Goal: Task Accomplishment & Management: Manage account settings

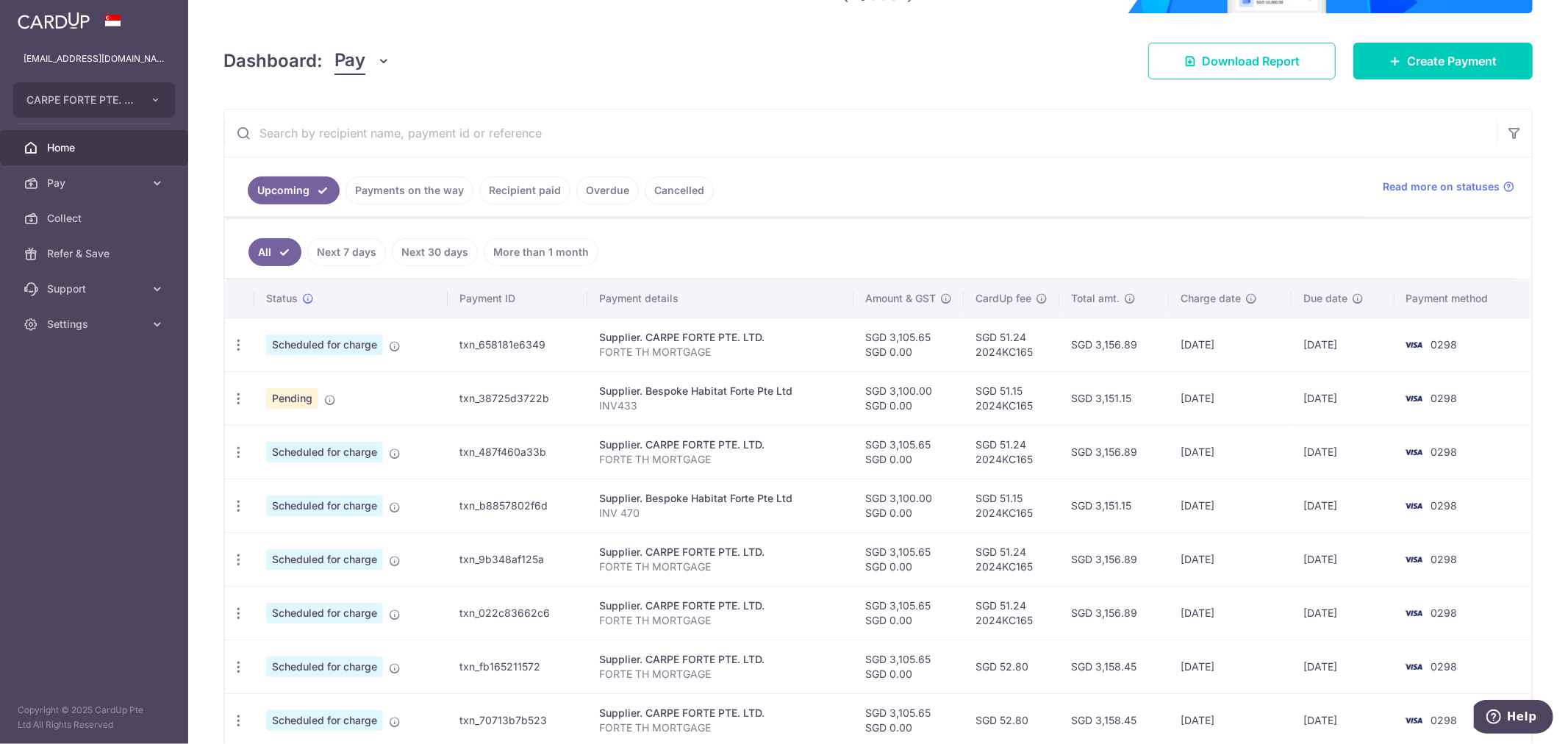
scroll to position [245, 0]
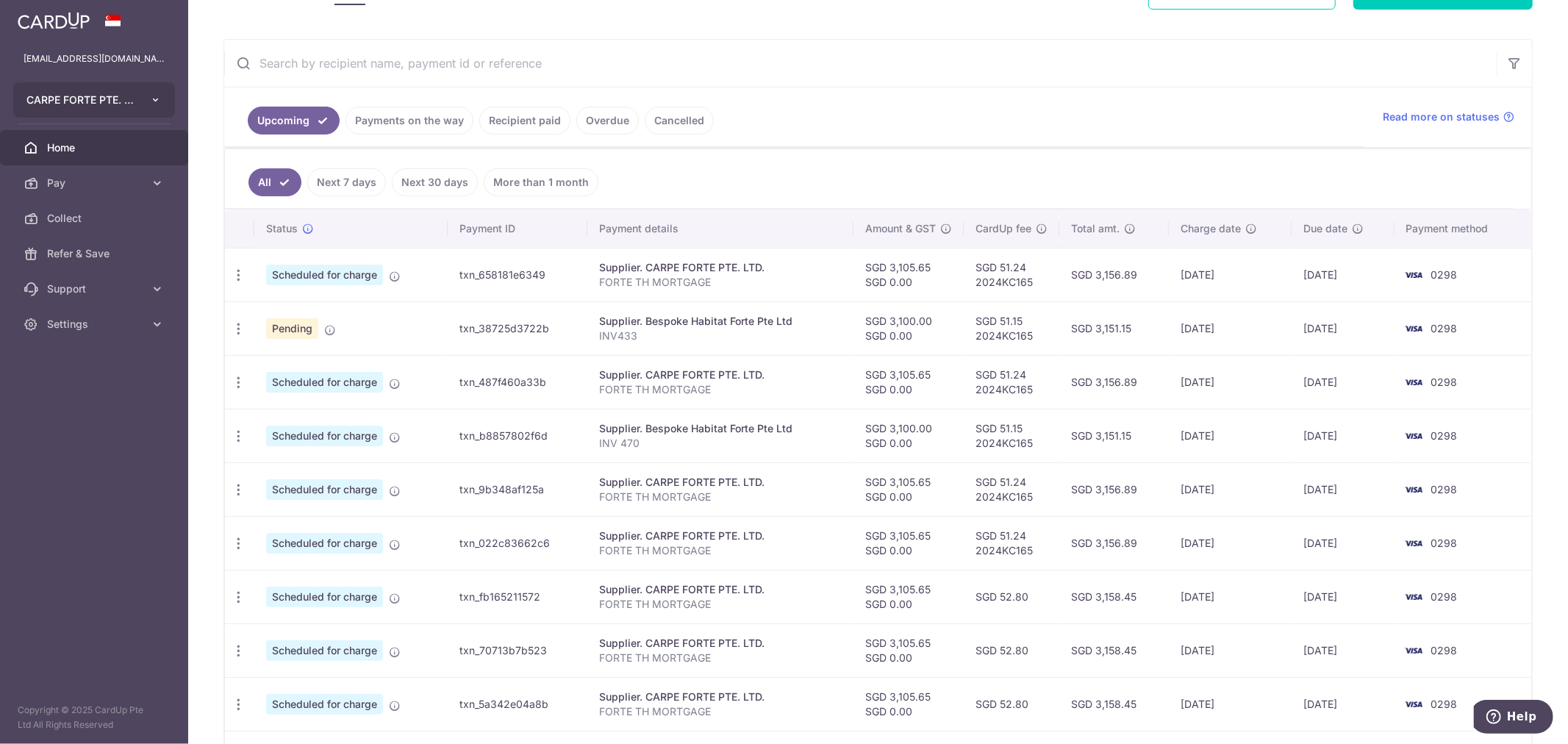
click at [150, 93] on button "CARPE FORTE PTE. LTD." at bounding box center [94, 100] width 162 height 35
click at [79, 136] on link "Add new company" at bounding box center [97, 140] width 167 height 27
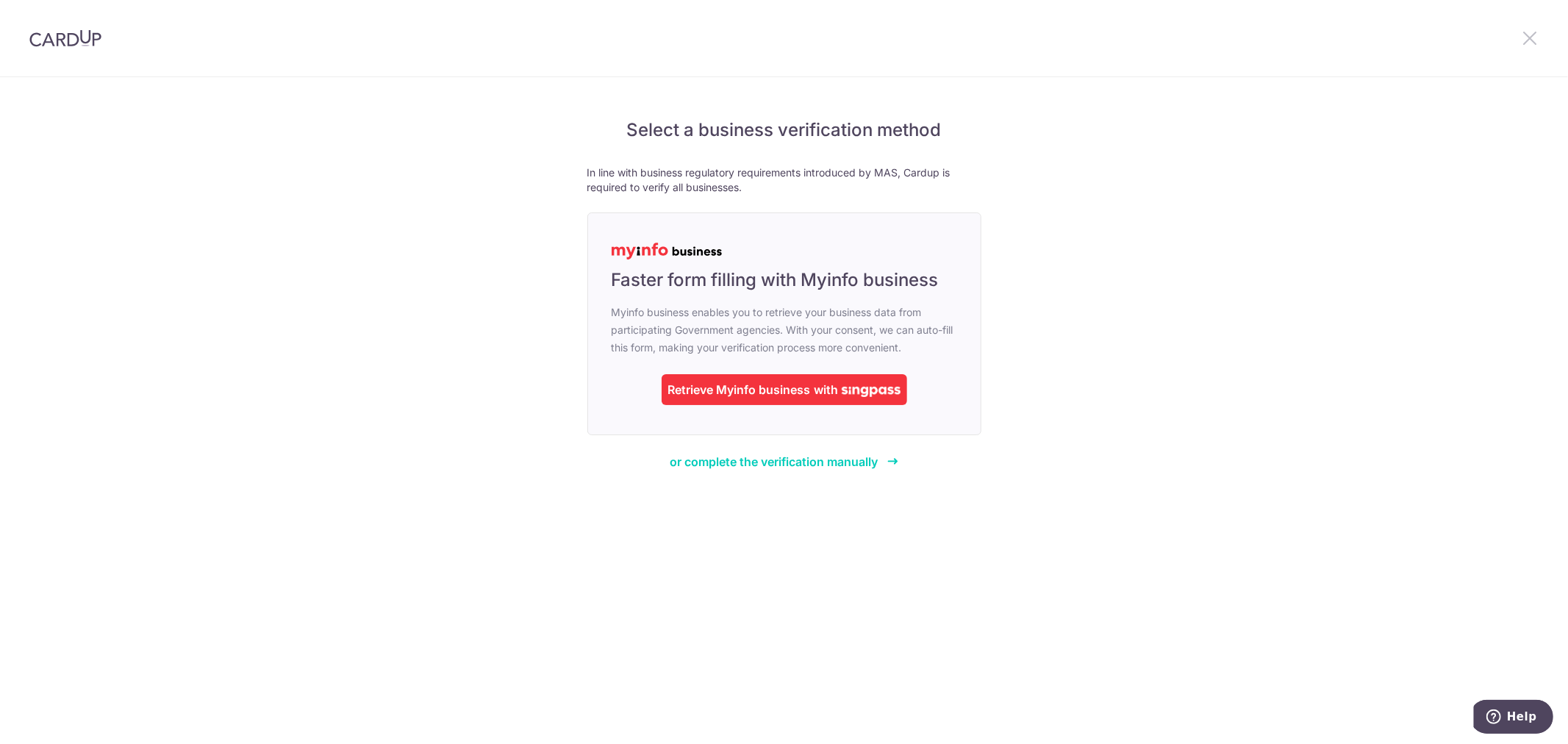
click at [1527, 37] on icon at bounding box center [1529, 37] width 18 height 18
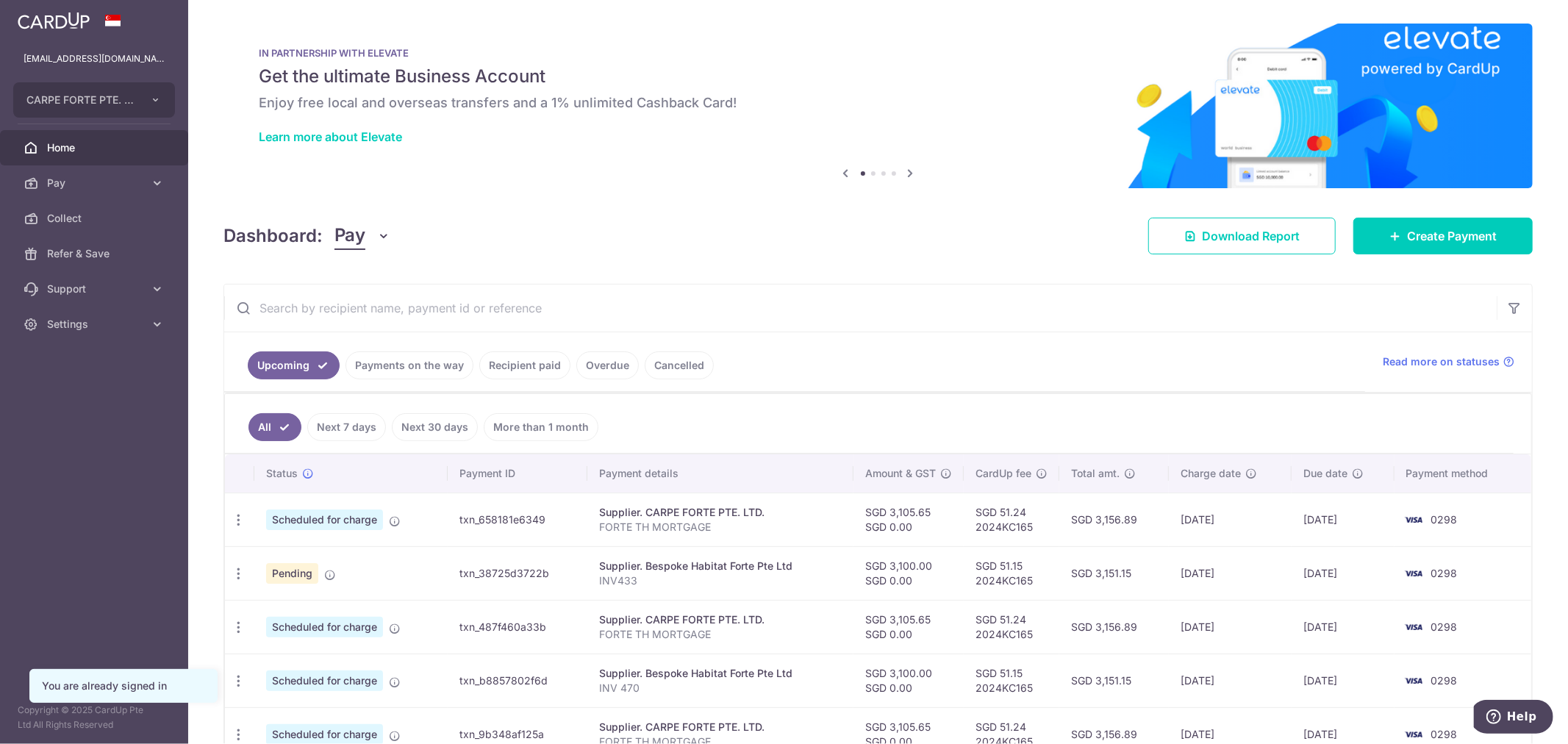
click at [507, 371] on link "Recipient paid" at bounding box center [524, 366] width 91 height 28
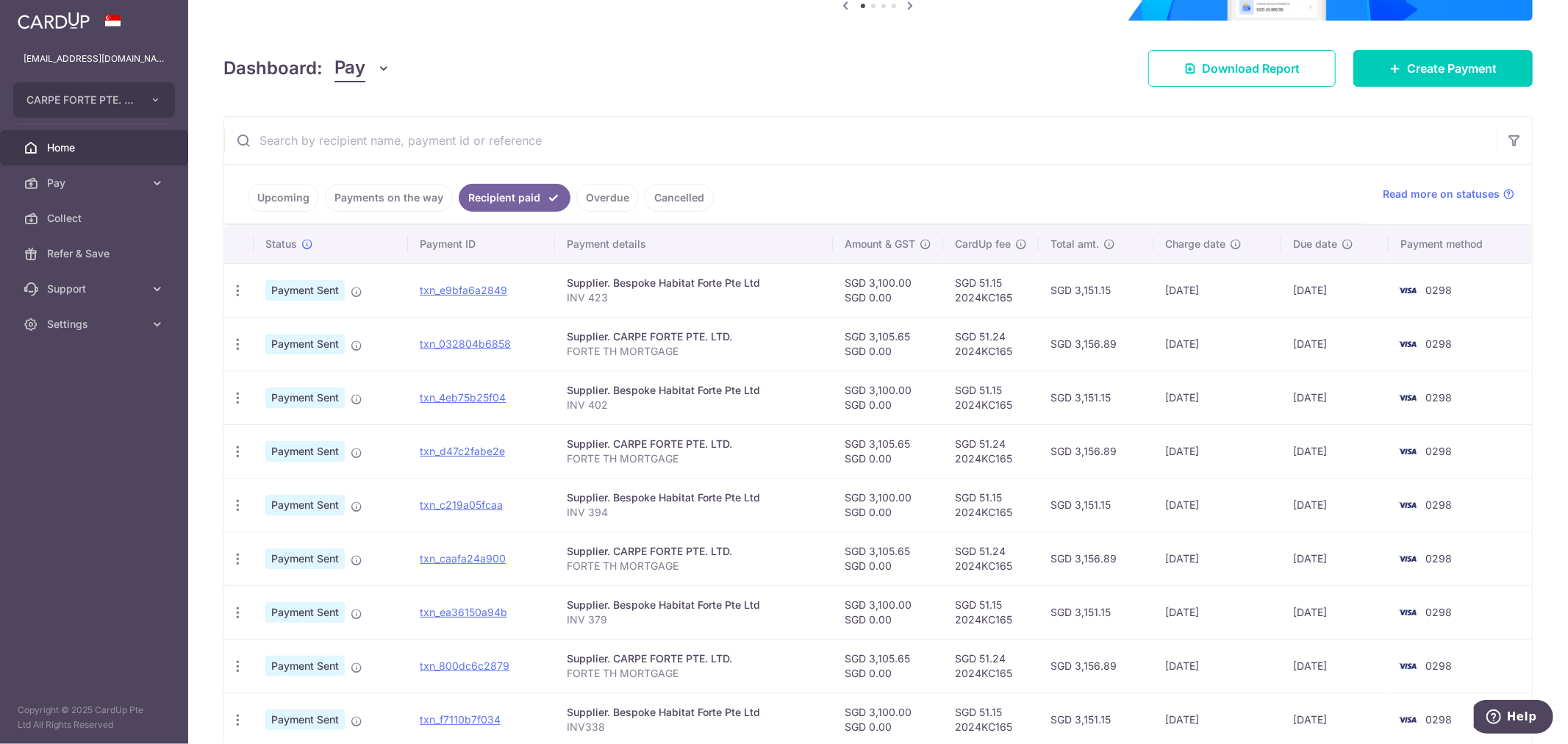
scroll to position [86, 0]
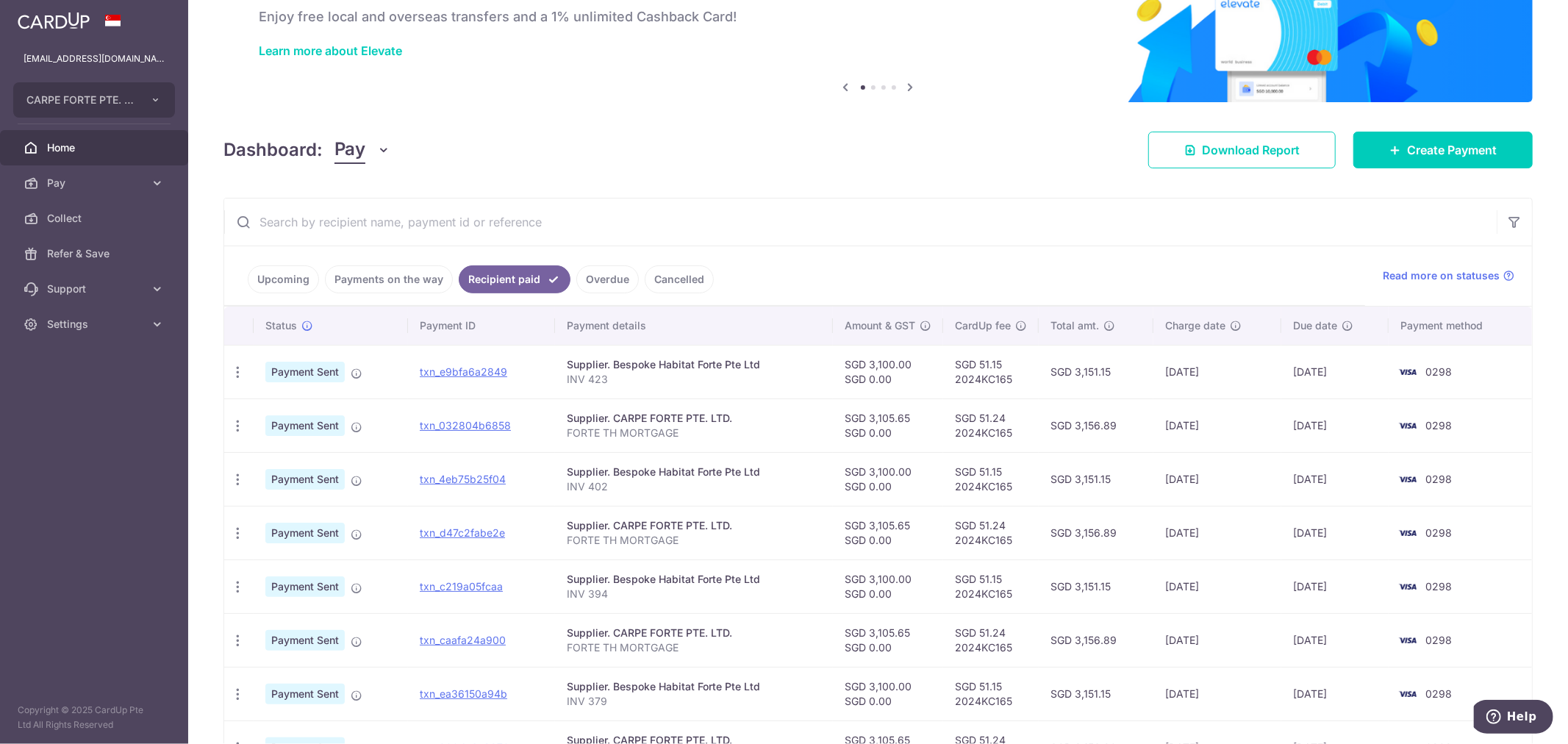
click at [391, 276] on link "Payments on the way" at bounding box center [388, 279] width 128 height 28
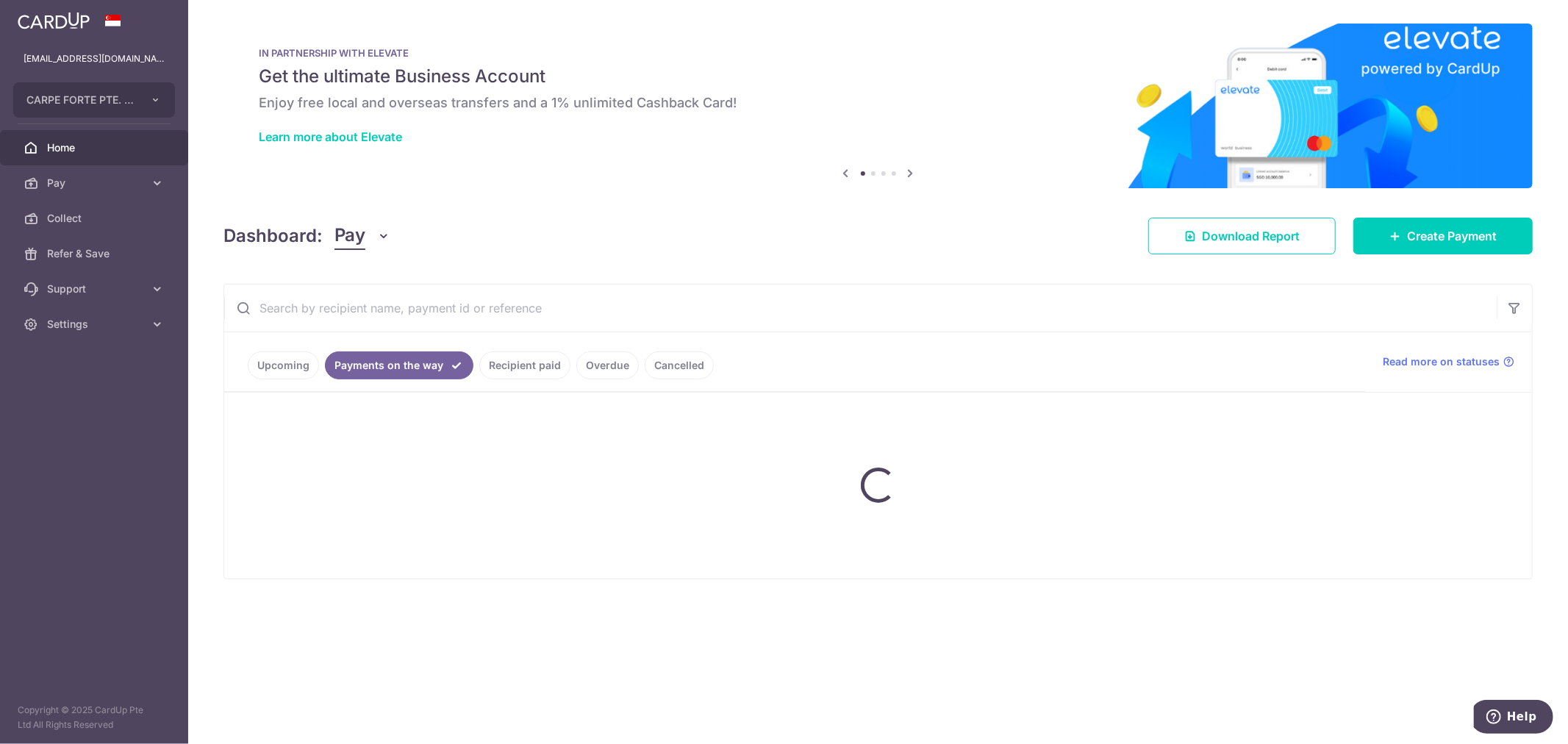
scroll to position [0, 0]
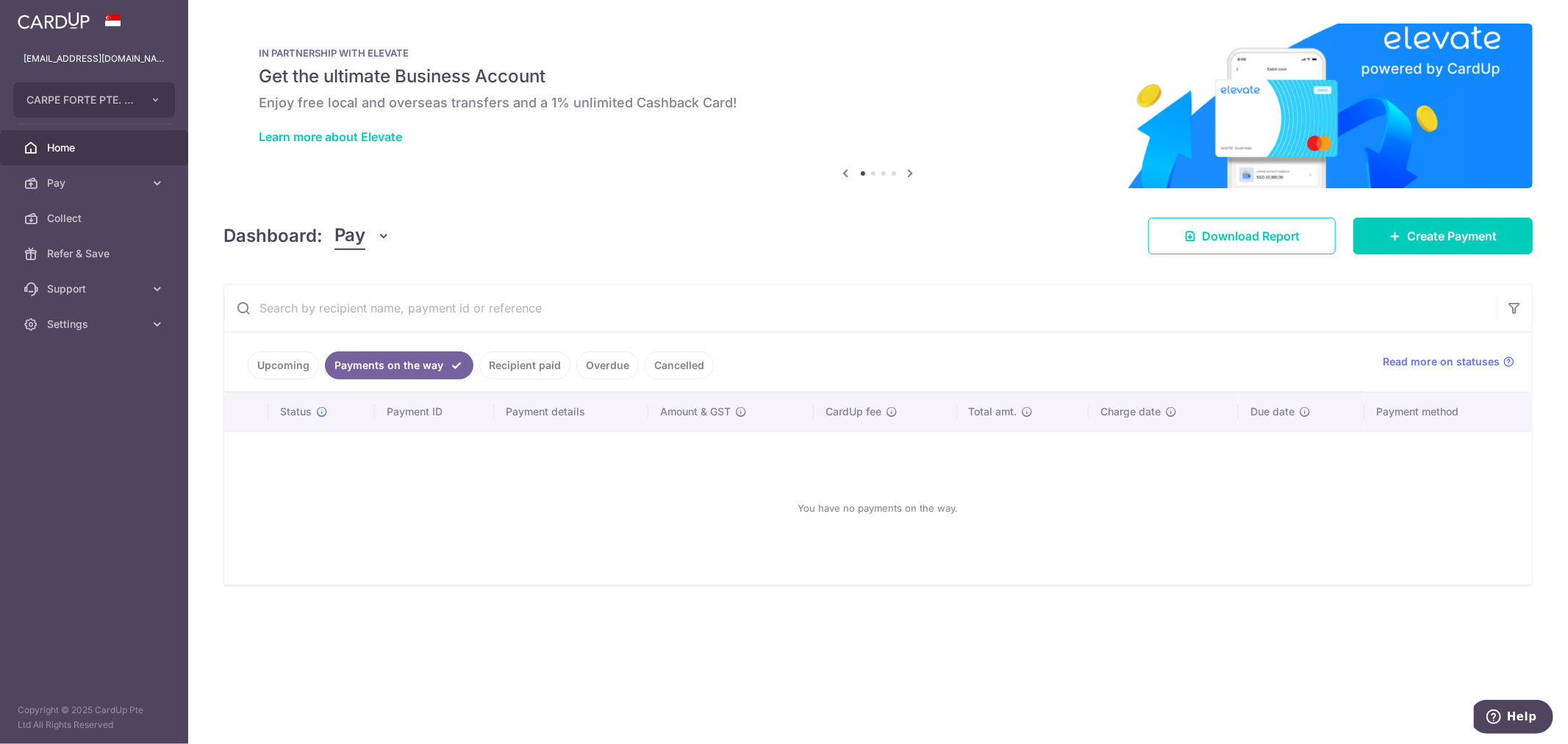
click at [274, 365] on link "Upcoming" at bounding box center [283, 366] width 71 height 28
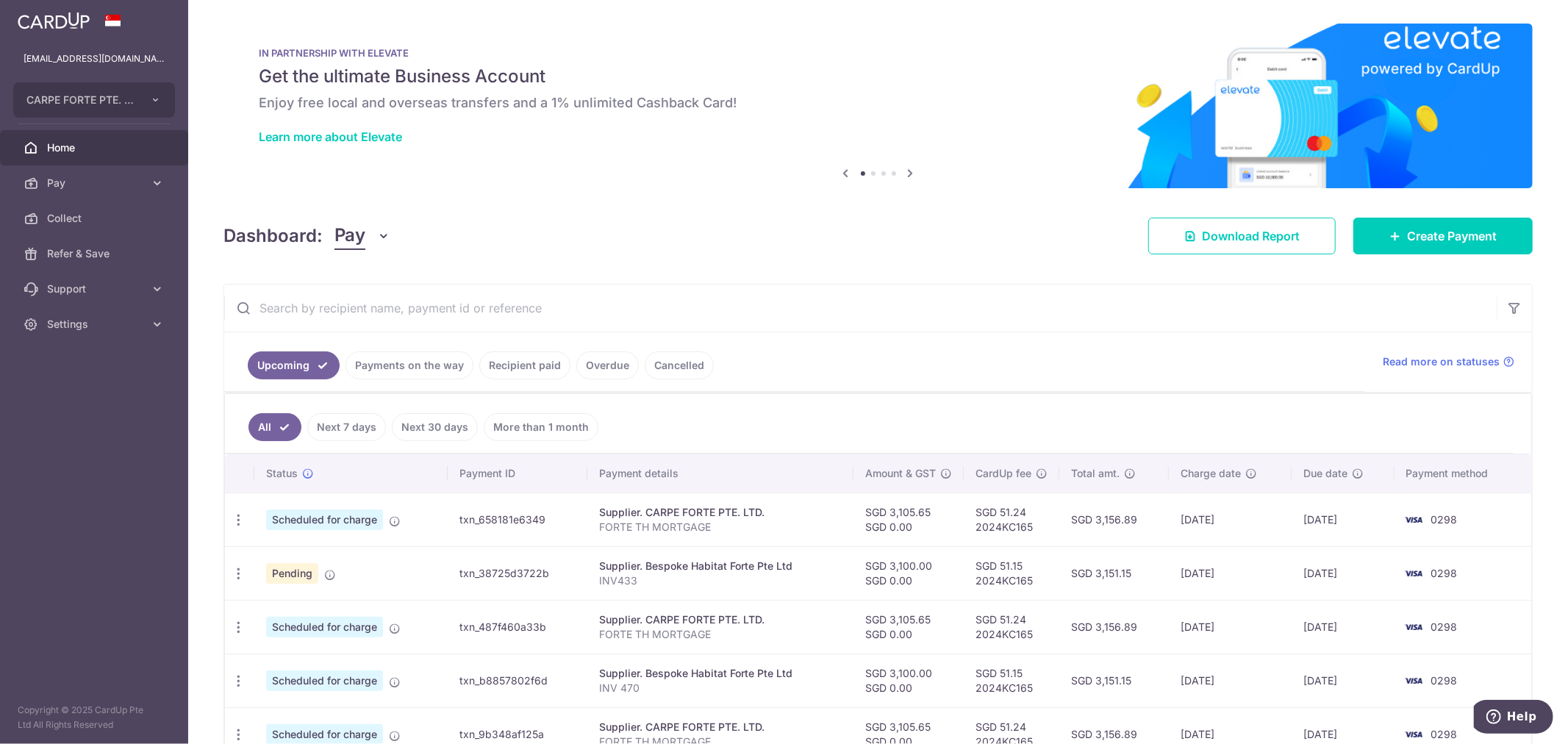
click at [534, 371] on link "Recipient paid" at bounding box center [524, 366] width 91 height 28
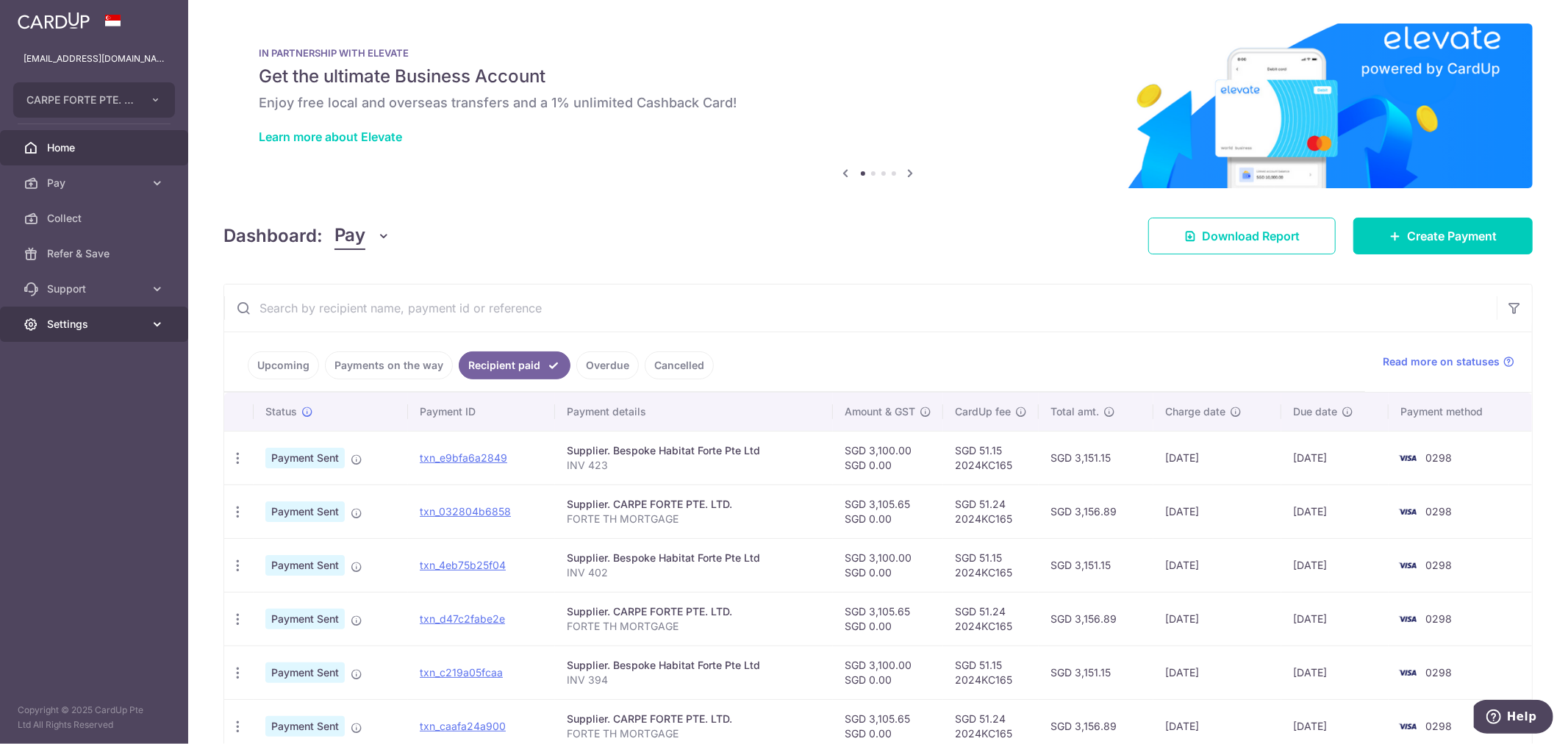
click at [90, 327] on span "Settings" at bounding box center [96, 323] width 97 height 15
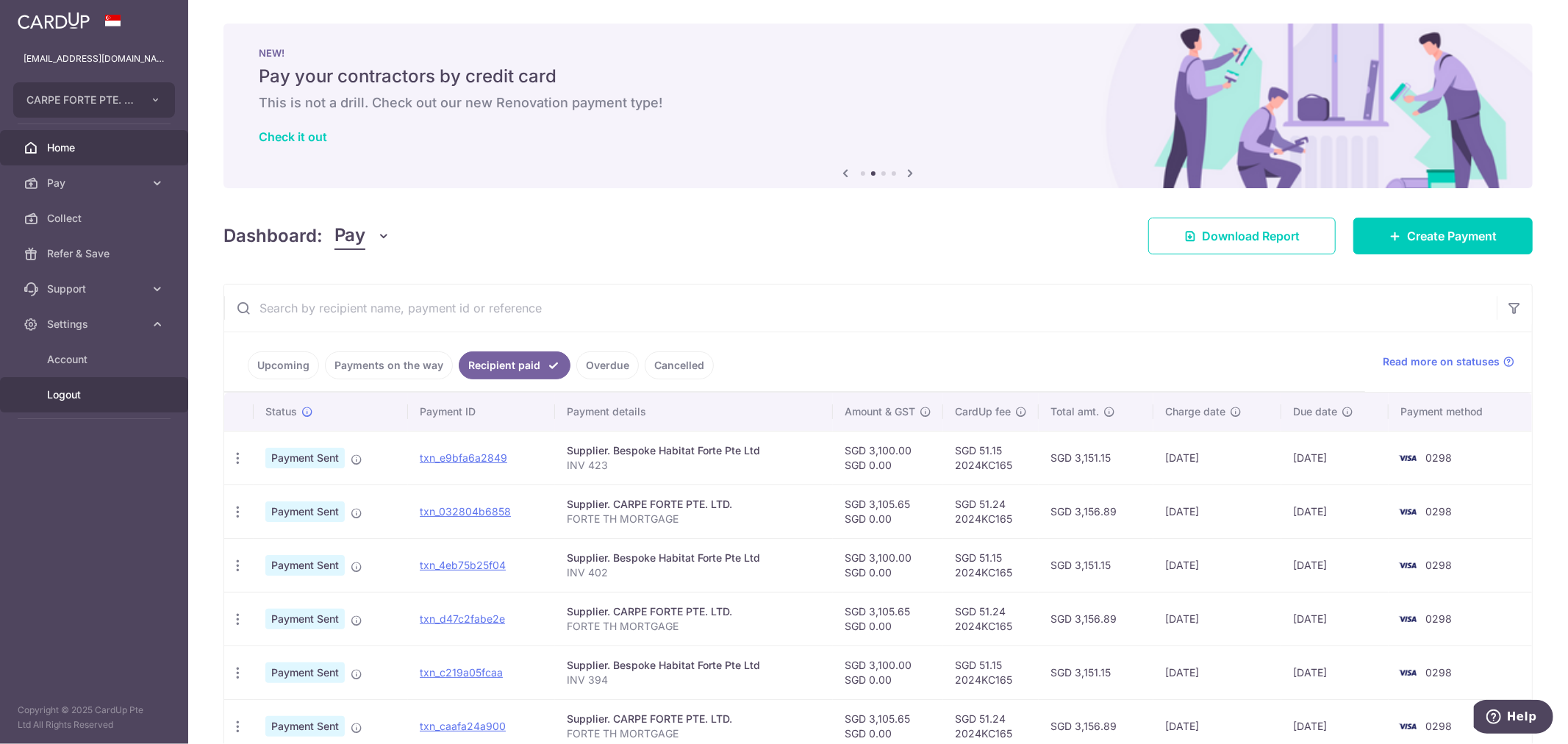
click at [85, 388] on span "Logout" at bounding box center [96, 395] width 97 height 15
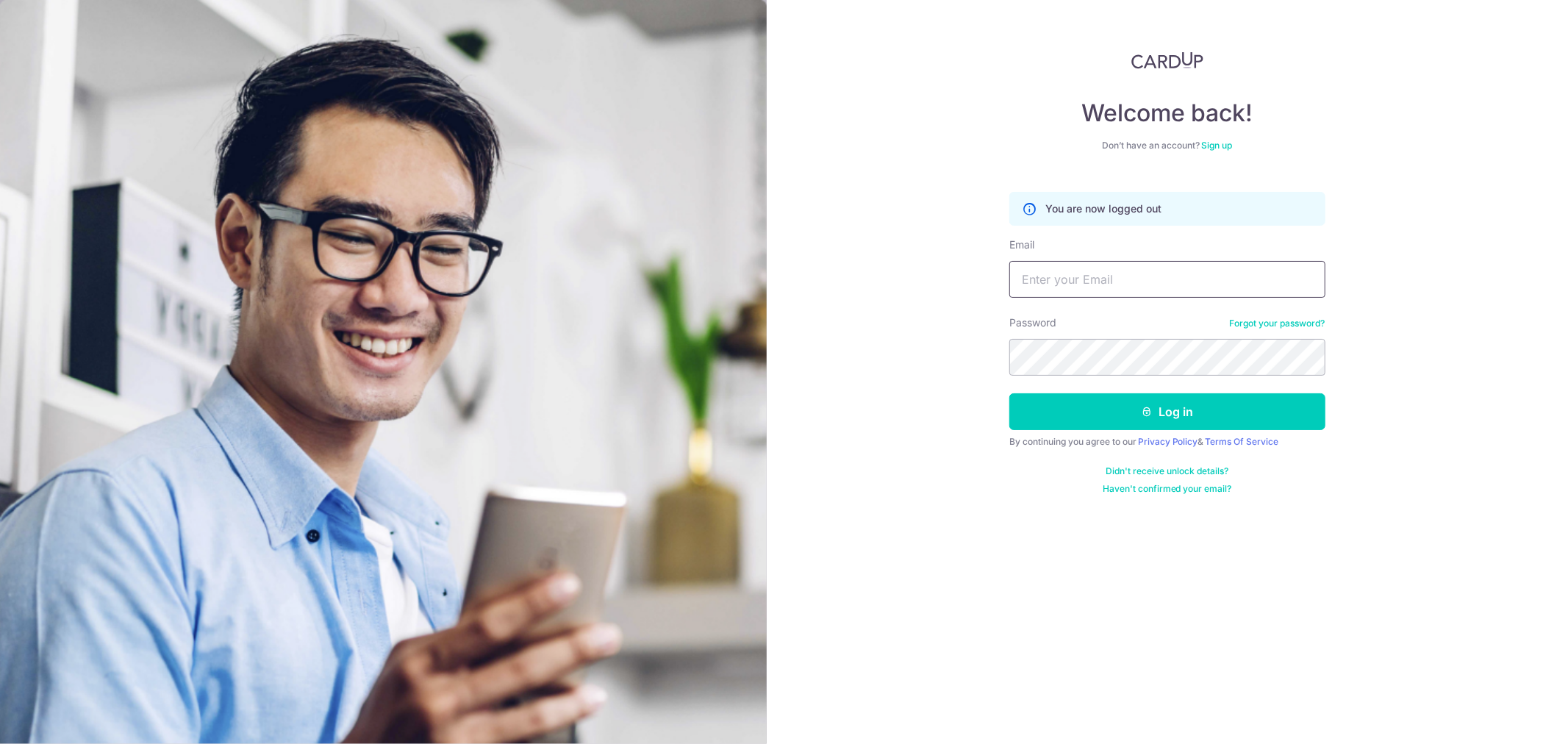
click at [1045, 284] on input "Email" at bounding box center [1167, 279] width 316 height 37
type input "[EMAIL_ADDRESS][DOMAIN_NAME]"
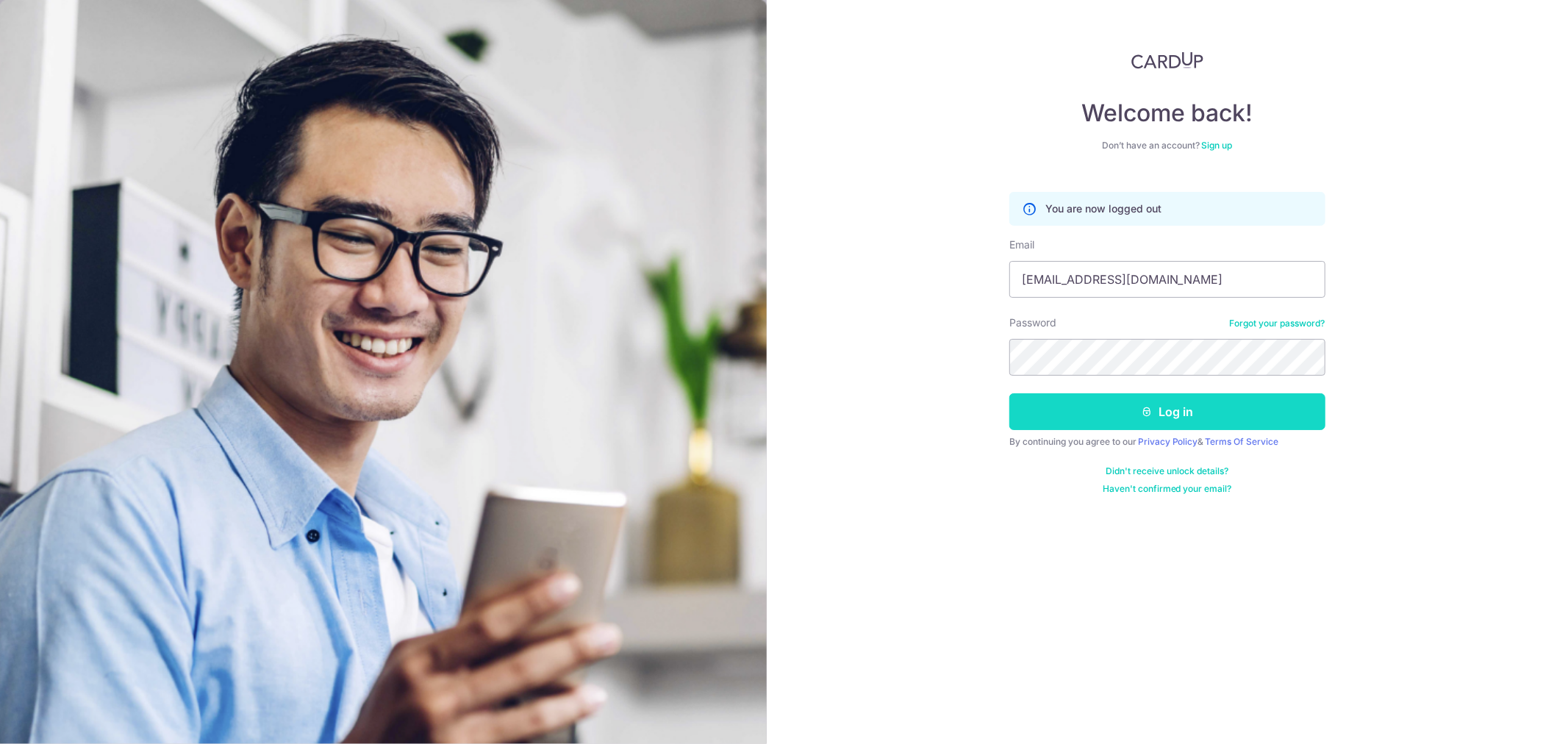
click at [1179, 415] on button "Log in" at bounding box center [1167, 411] width 316 height 37
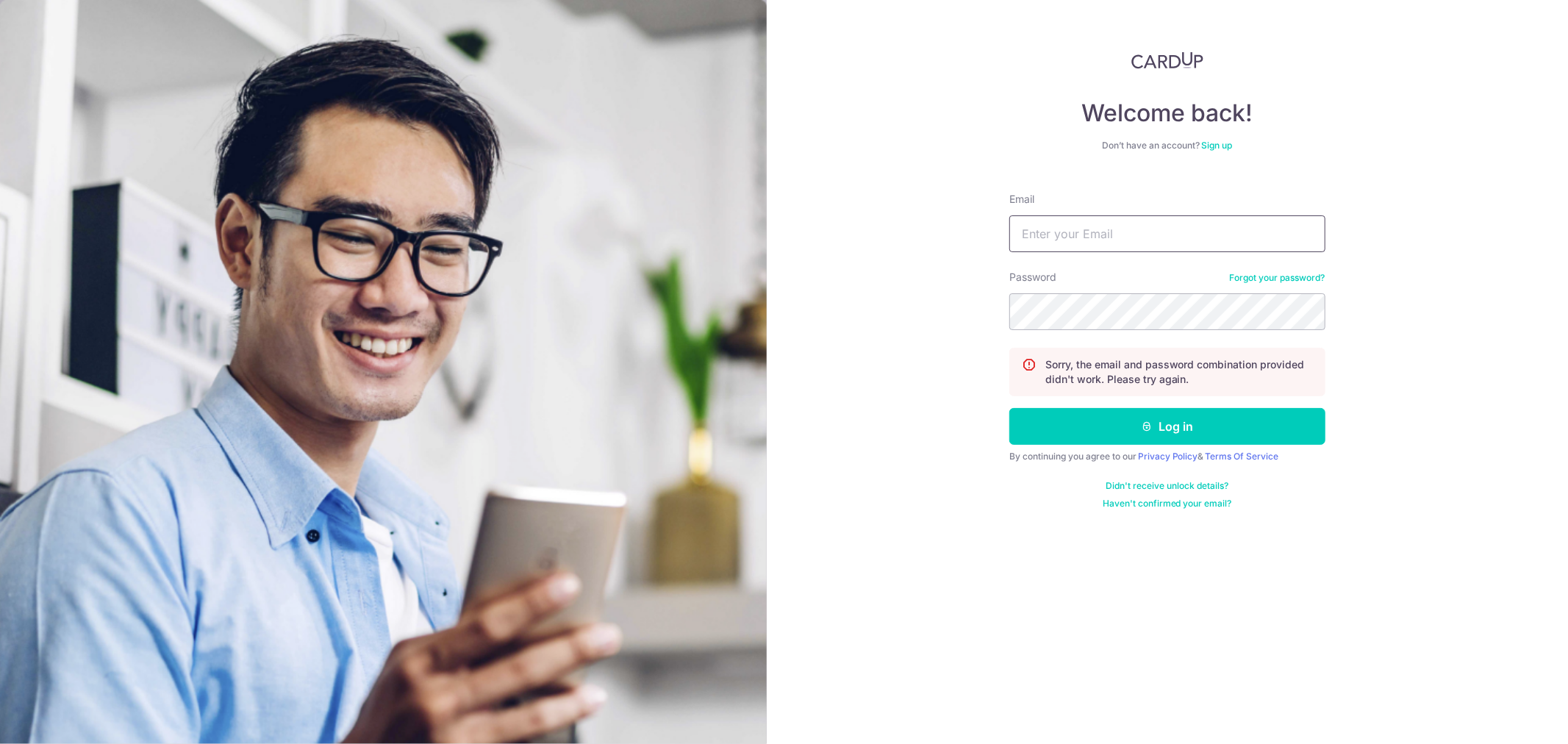
click at [1189, 244] on input "Email" at bounding box center [1167, 234] width 316 height 37
type input "[EMAIL_ADDRESS][DOMAIN_NAME]"
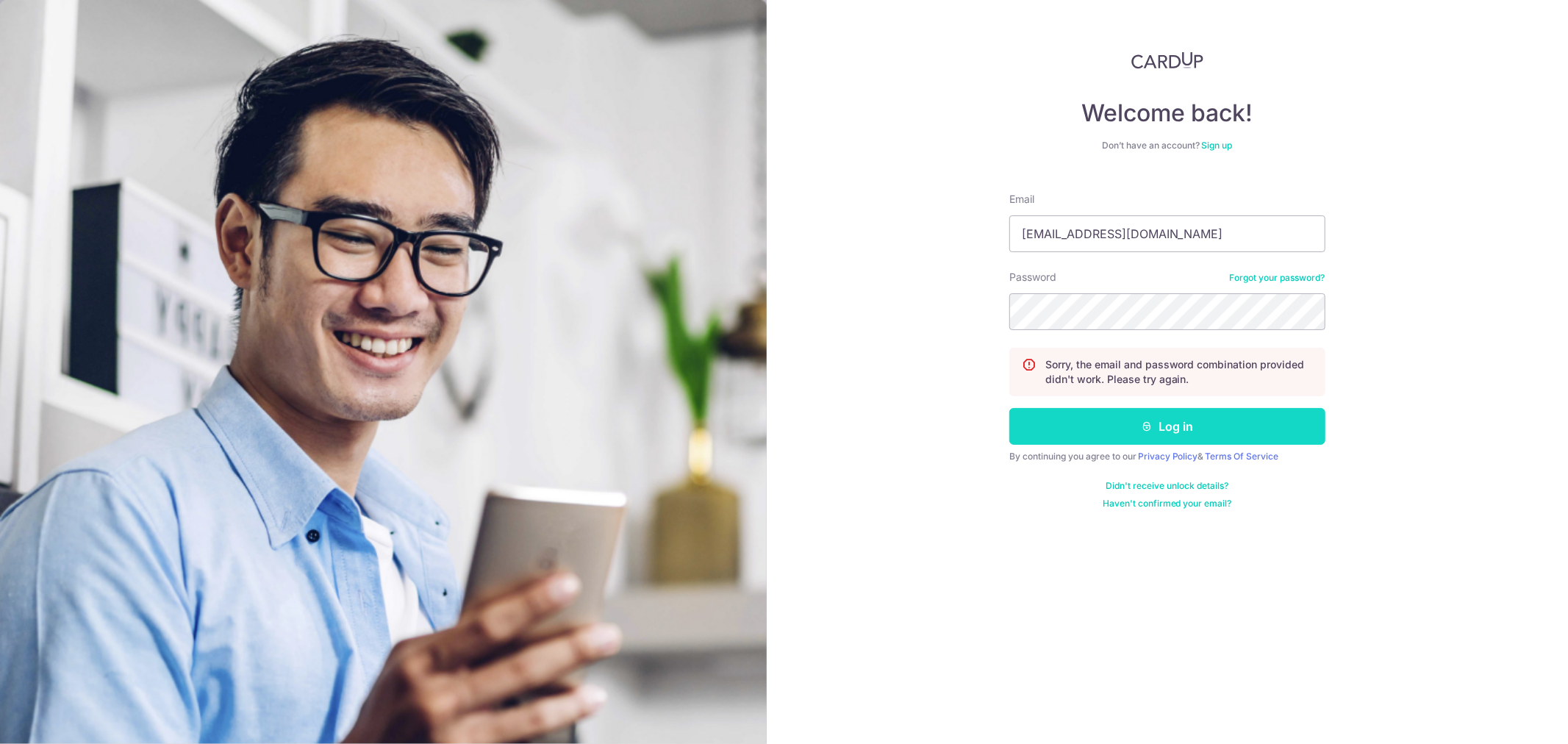
click at [1167, 430] on button "Log in" at bounding box center [1167, 427] width 316 height 37
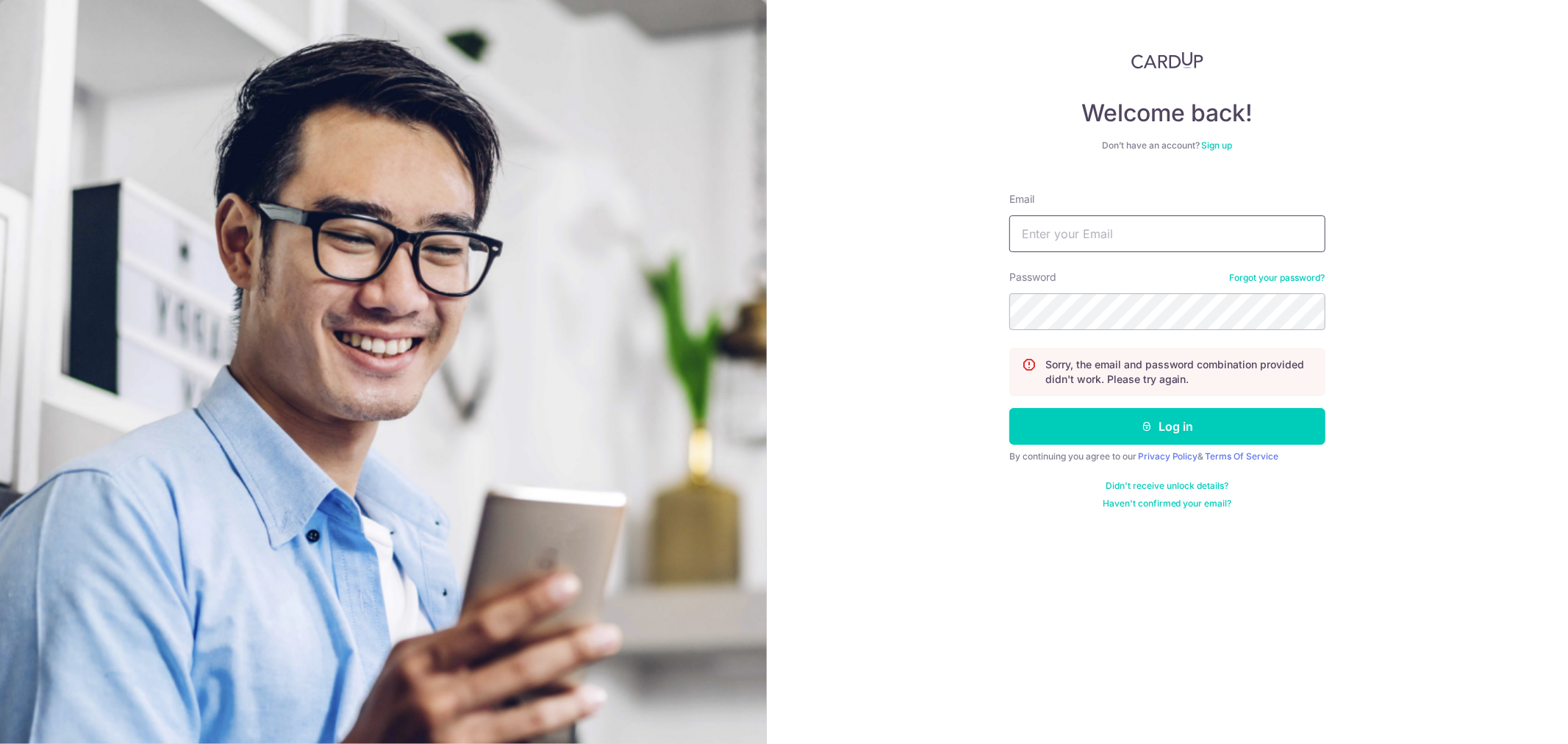
click at [1113, 239] on input "Email" at bounding box center [1167, 234] width 316 height 37
type input "[EMAIL_ADDRESS][DOMAIN_NAME]"
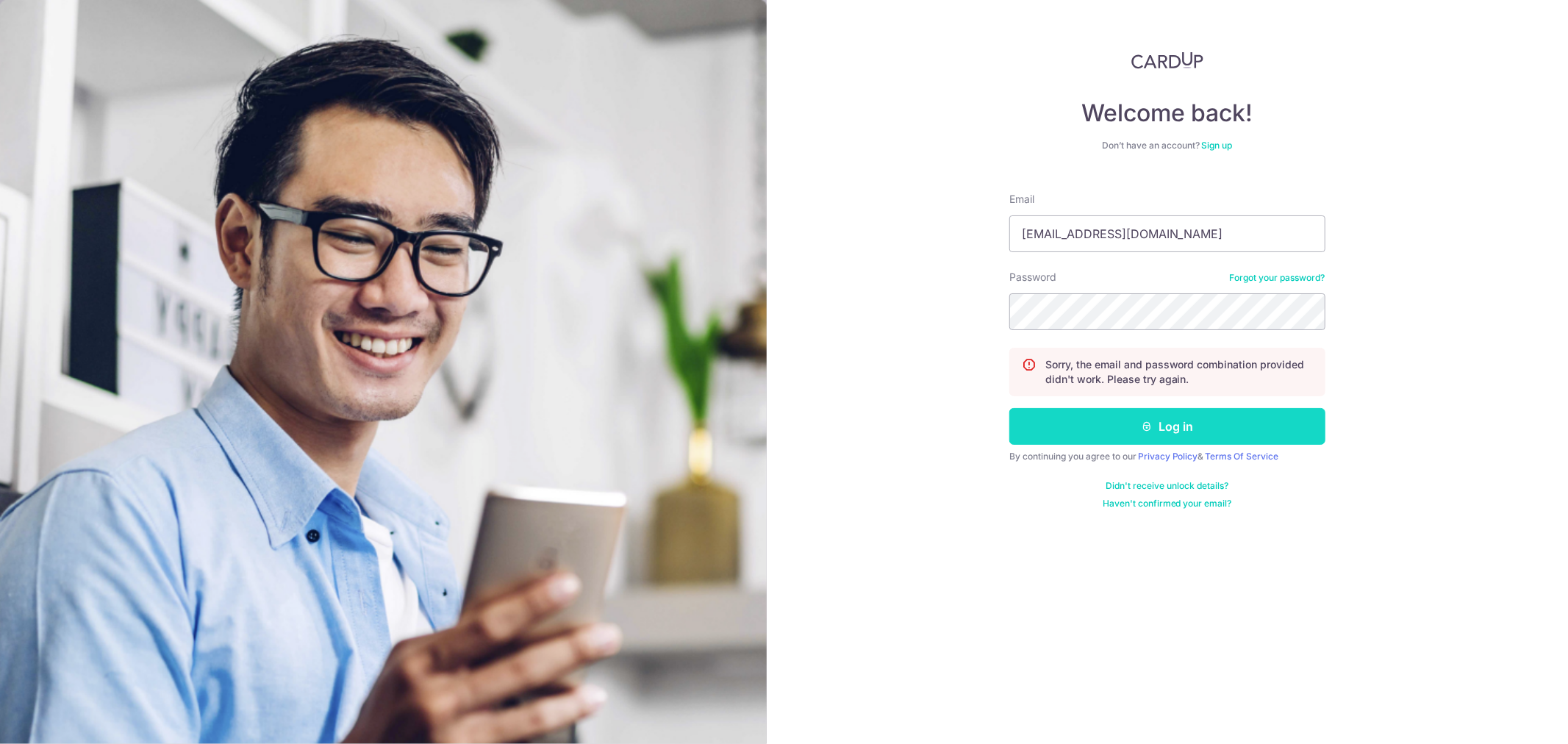
click at [1195, 417] on button "Log in" at bounding box center [1167, 427] width 316 height 37
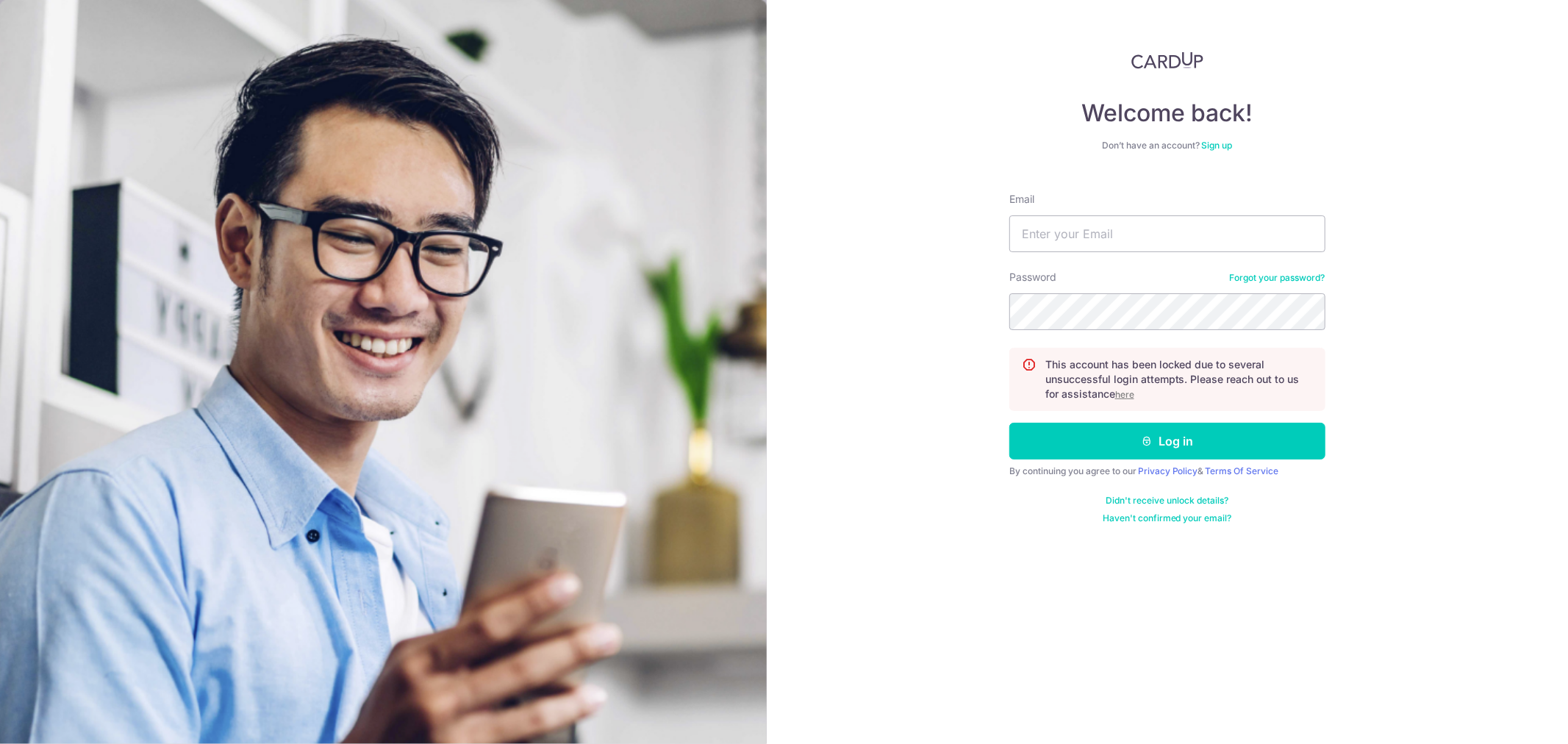
click at [1127, 397] on u "here" at bounding box center [1125, 395] width 19 height 11
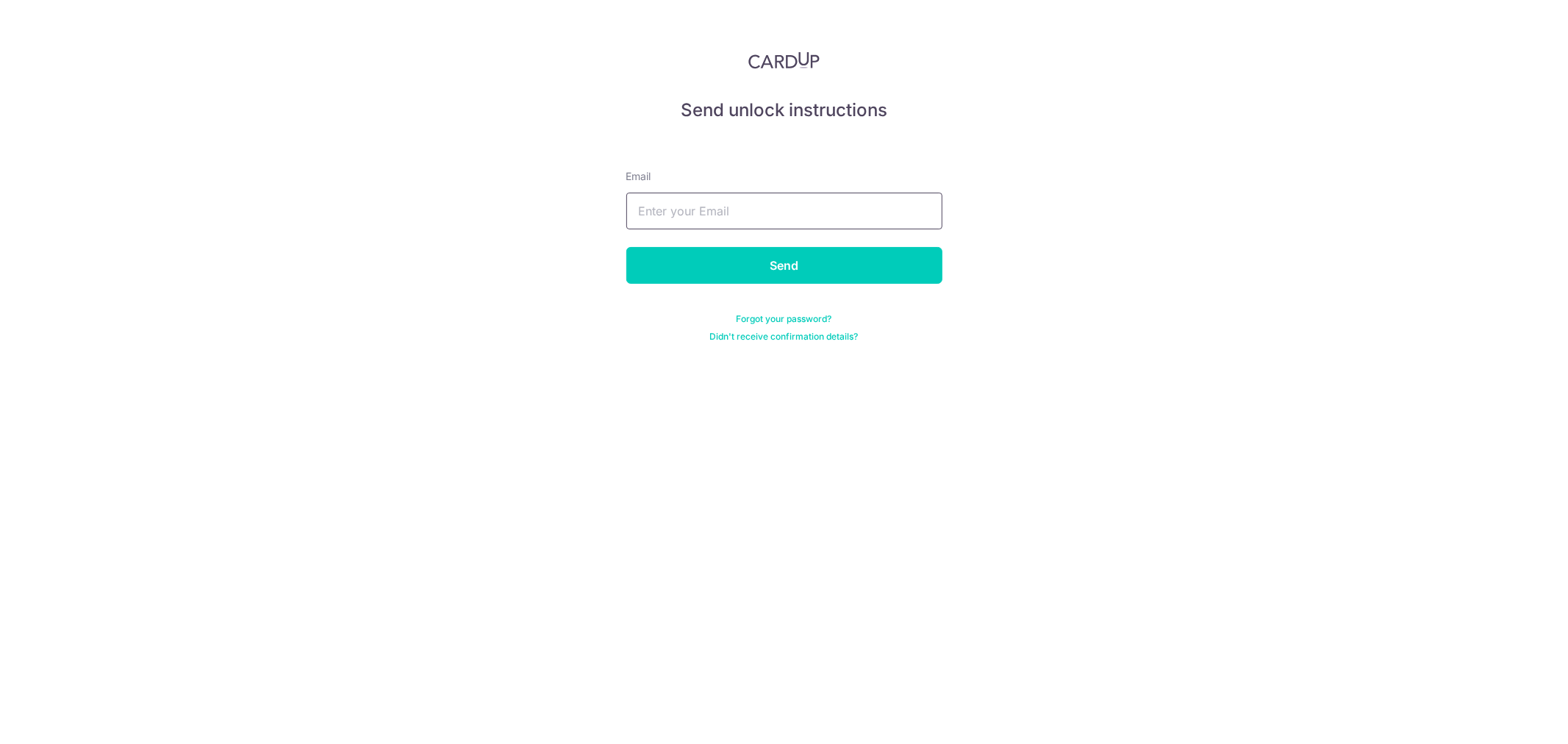
click at [709, 215] on input "text" at bounding box center [784, 211] width 316 height 37
type input "[EMAIL_ADDRESS][DOMAIN_NAME]"
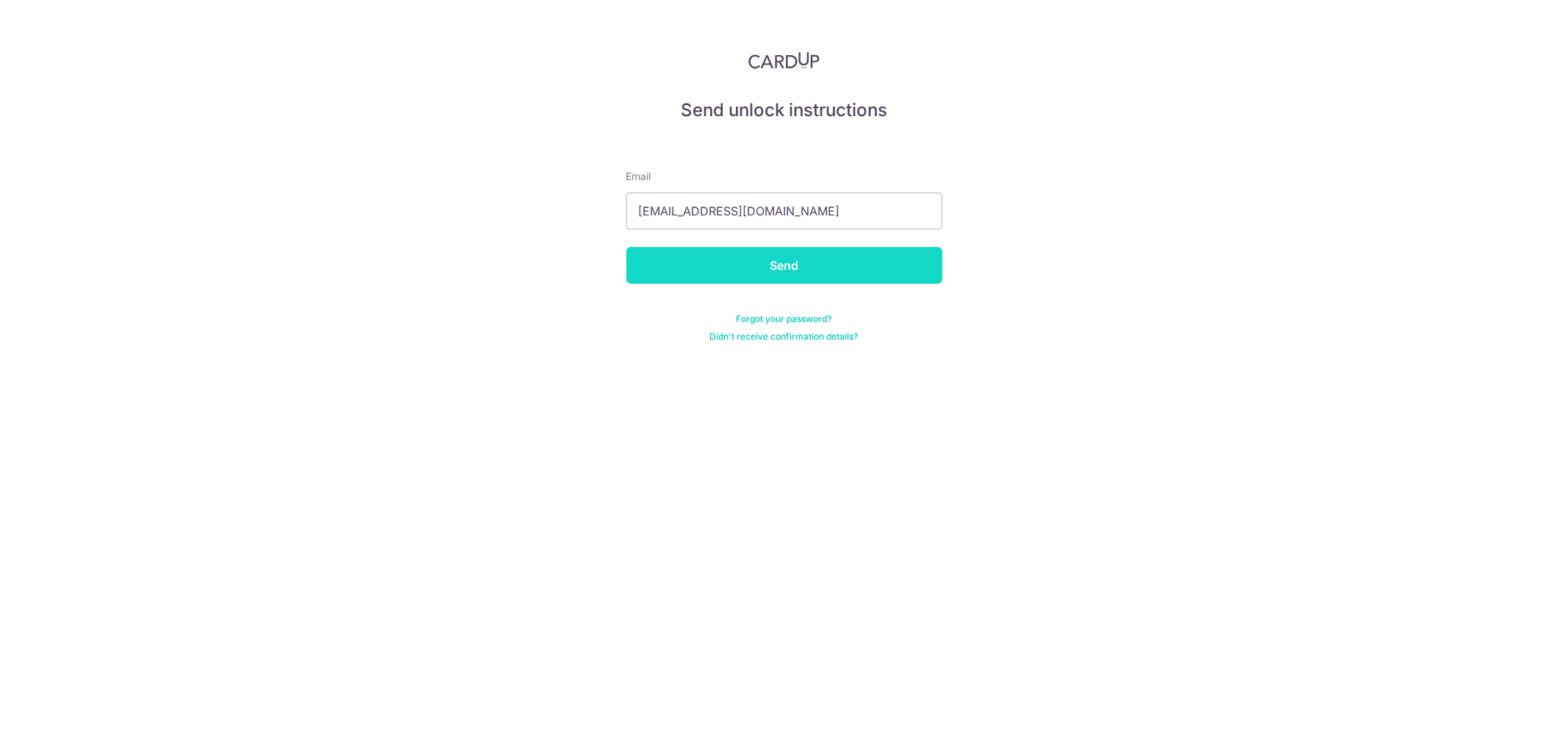
click at [769, 267] on input "Send" at bounding box center [784, 265] width 316 height 37
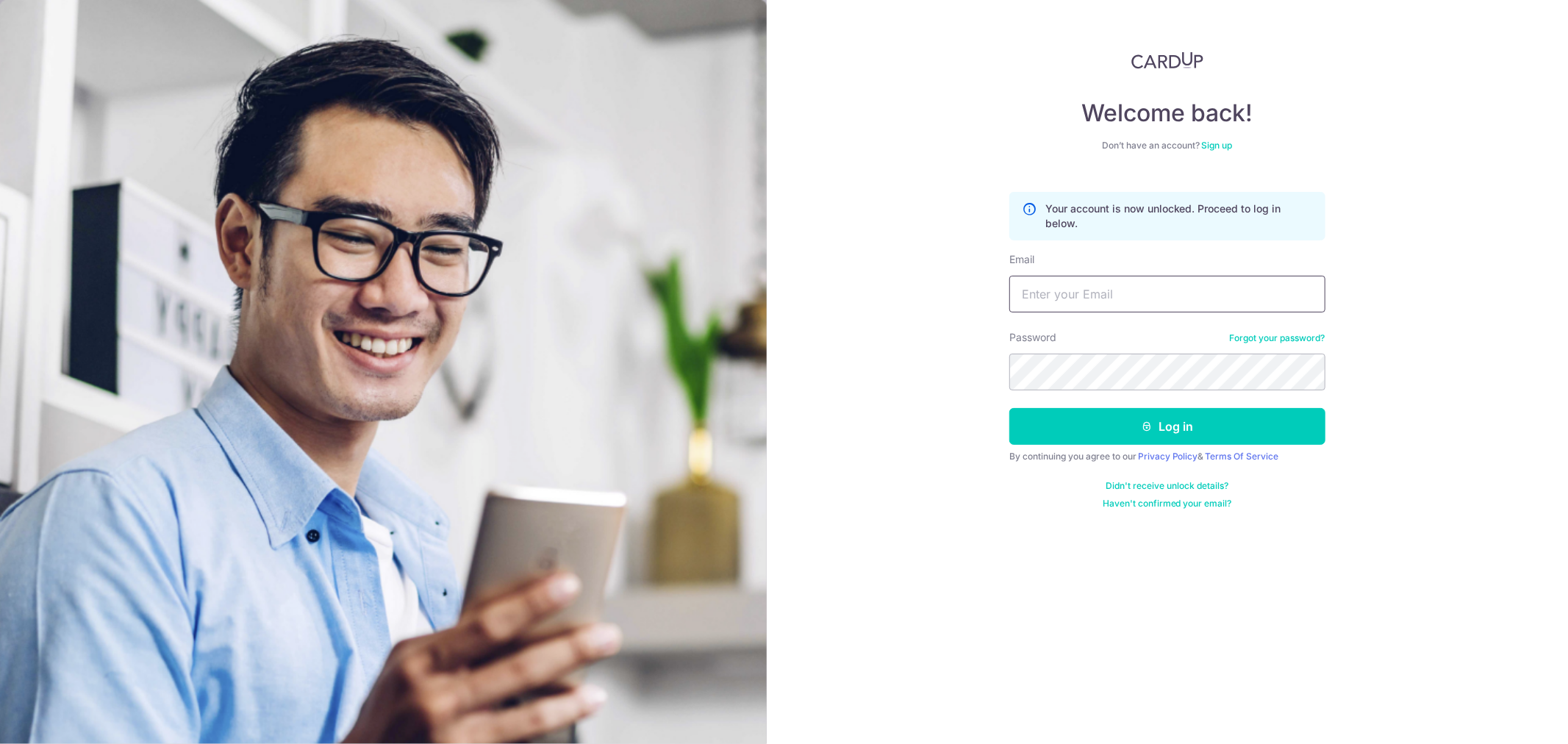
click at [1107, 294] on input "Email" at bounding box center [1167, 294] width 316 height 37
type input "[EMAIL_ADDRESS][DOMAIN_NAME]"
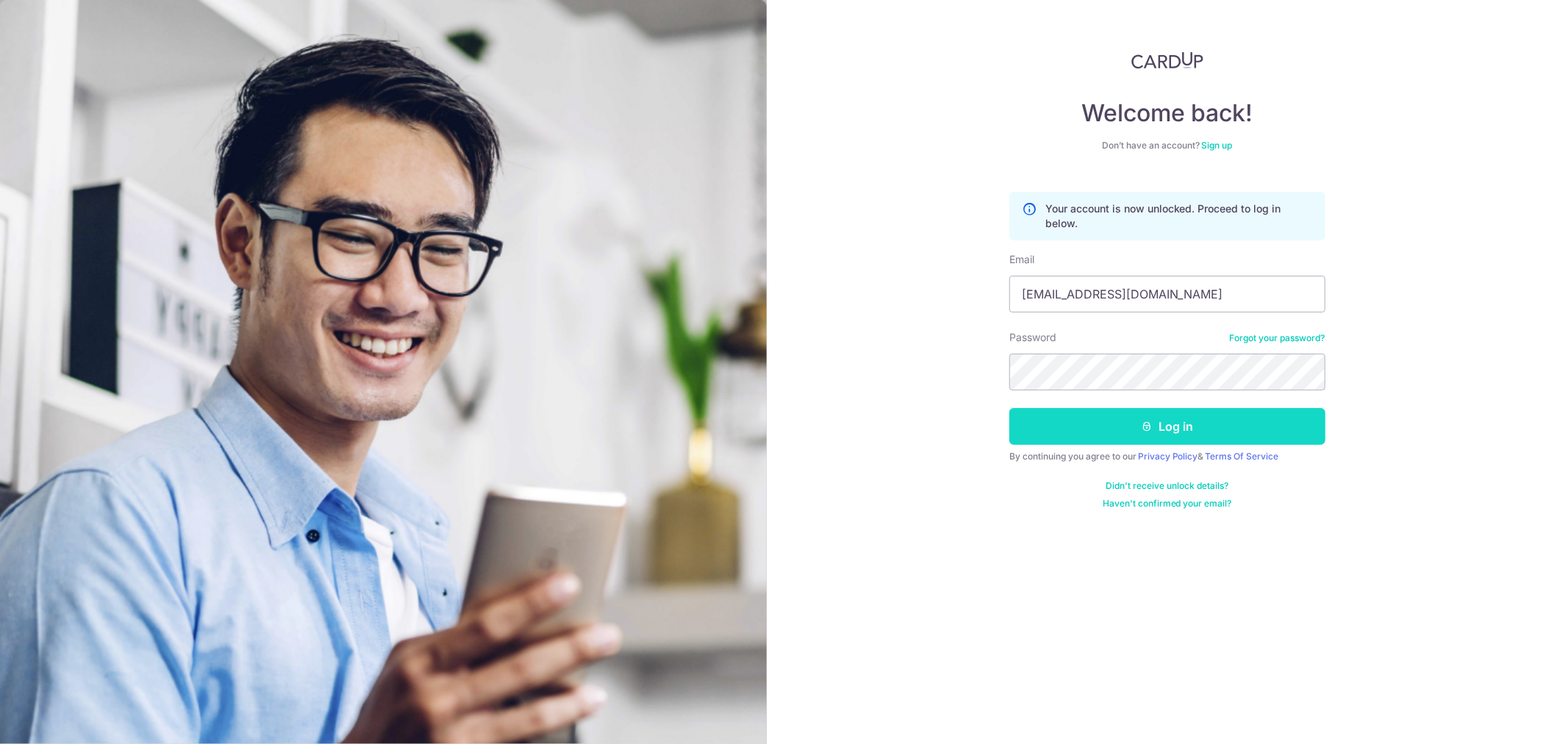
click at [1195, 429] on button "Log in" at bounding box center [1167, 427] width 316 height 37
